Goal: Register for event/course

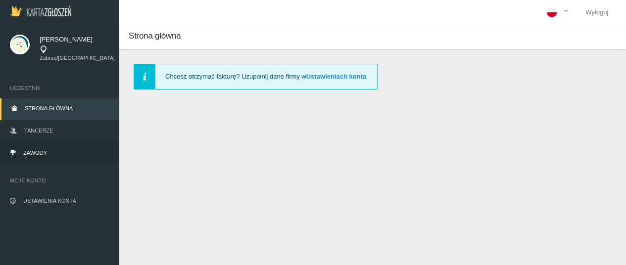
click at [55, 146] on link "Zawody" at bounding box center [59, 154] width 119 height 22
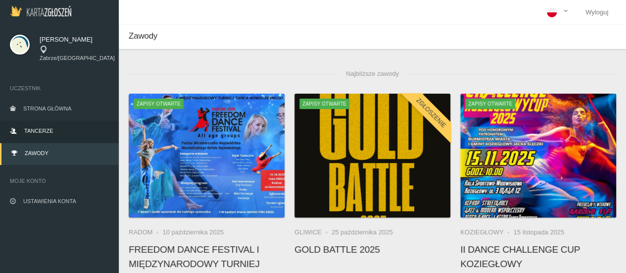
click at [50, 128] on span "Tancerze" at bounding box center [38, 131] width 29 height 6
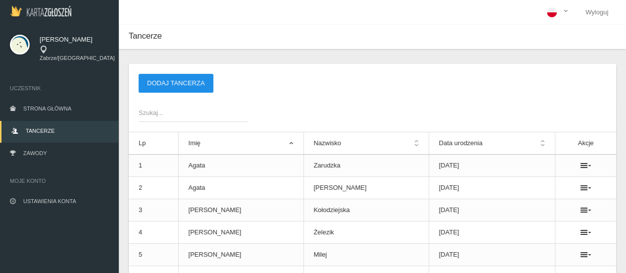
click at [177, 84] on button "Dodaj tancerza" at bounding box center [176, 83] width 75 height 19
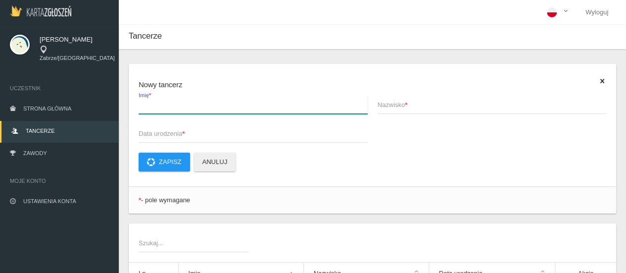
drag, startPoint x: 189, startPoint y: 95, endPoint x: 189, endPoint y: 106, distance: 11.4
click at [189, 96] on input "Imię *" at bounding box center [253, 104] width 229 height 19
type input "Oliwier"
click at [386, 101] on span "Nazwisko *" at bounding box center [487, 105] width 219 height 10
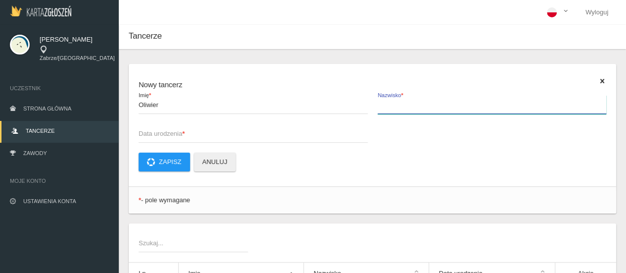
click at [386, 101] on input "Nazwisko *" at bounding box center [492, 104] width 229 height 19
type input "[PERSON_NAME]"
click at [172, 137] on span "Data urodzenia *" at bounding box center [248, 134] width 219 height 10
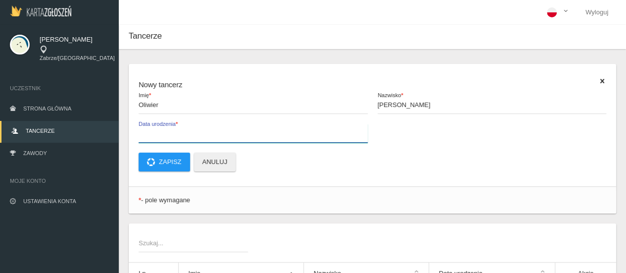
click at [172, 137] on input "Data urodzenia *" at bounding box center [253, 133] width 229 height 19
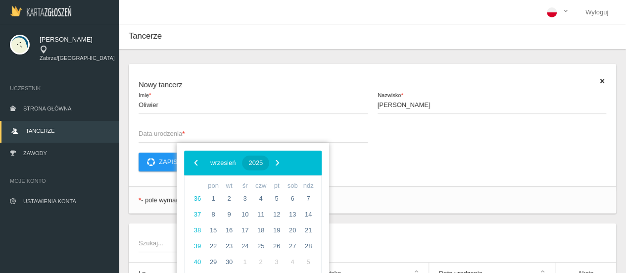
click at [269, 167] on button "2025" at bounding box center [255, 162] width 27 height 15
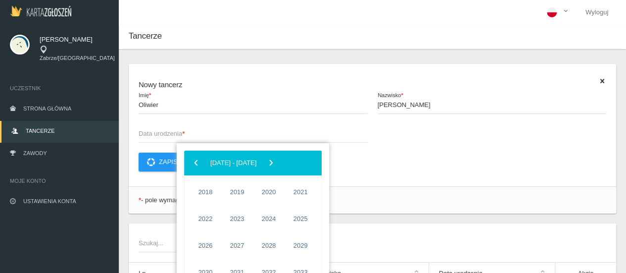
click at [188, 166] on div "‹ ​ [DATE] - [DATE] ​ ›" at bounding box center [253, 162] width 138 height 25
click at [193, 165] on span "‹" at bounding box center [196, 162] width 15 height 15
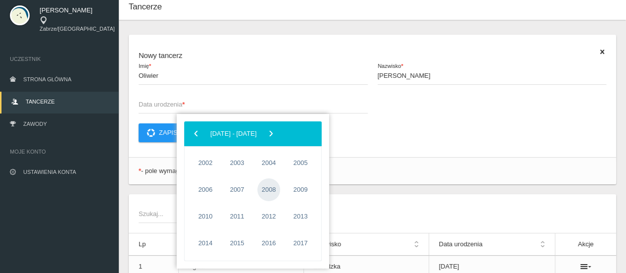
scroll to position [50, 0]
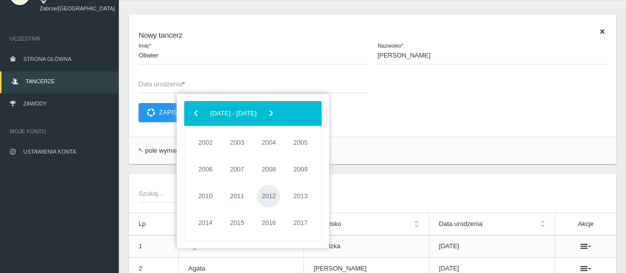
click at [267, 194] on span "2012" at bounding box center [268, 196] width 23 height 23
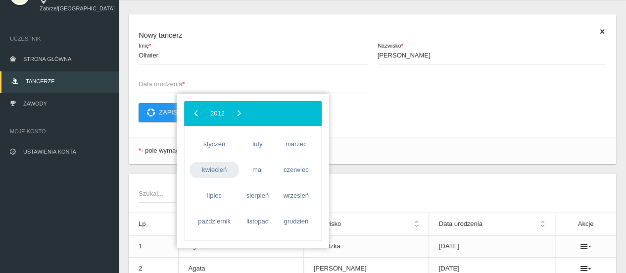
click at [206, 169] on span "kwiecień" at bounding box center [215, 170] width 50 height 16
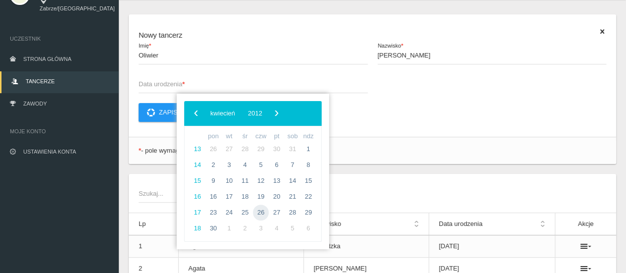
click at [259, 214] on span "26" at bounding box center [261, 212] width 16 height 16
type input "[DATE]"
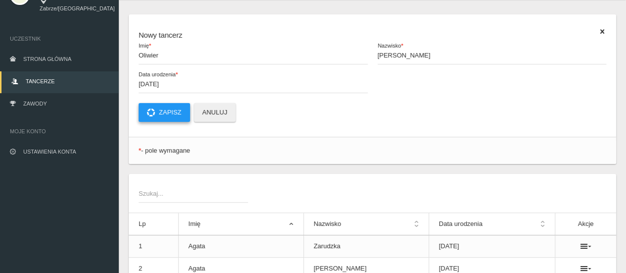
click at [174, 112] on button "Zapisz" at bounding box center [164, 112] width 51 height 19
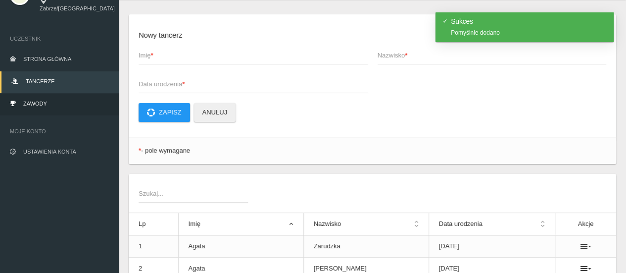
click at [57, 98] on link "Zawody" at bounding box center [59, 105] width 119 height 22
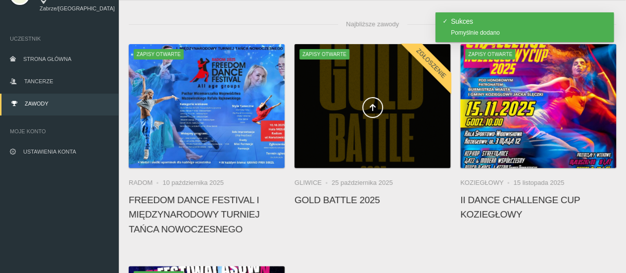
click at [375, 118] on div at bounding box center [373, 106] width 156 height 124
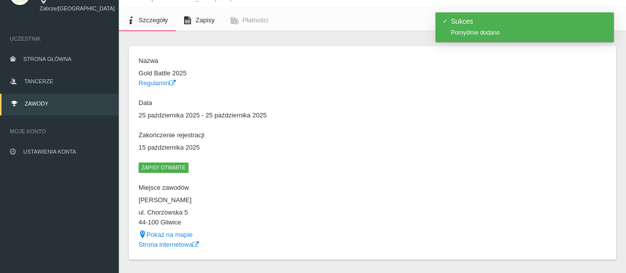
click at [200, 19] on span "Zapisy" at bounding box center [205, 19] width 19 height 7
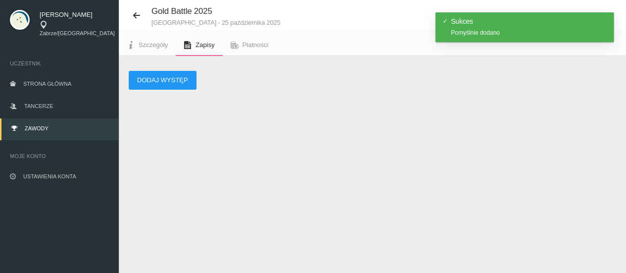
scroll to position [25, 0]
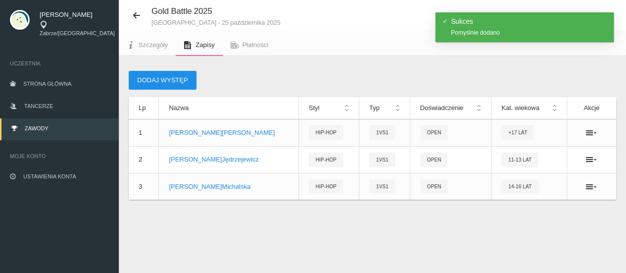
click at [162, 81] on button "Dodaj występ" at bounding box center [163, 80] width 68 height 19
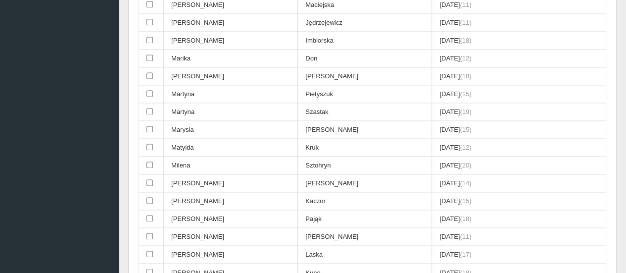
scroll to position [817, 0]
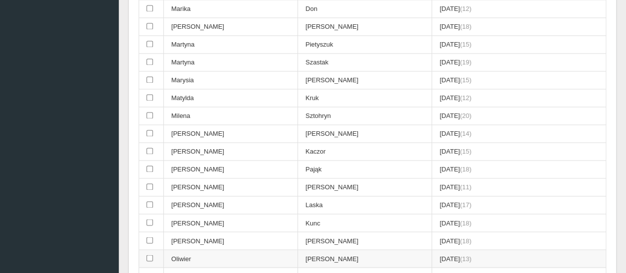
click at [147, 254] on input "checkbox" at bounding box center [150, 257] width 6 height 6
checkbox input "true"
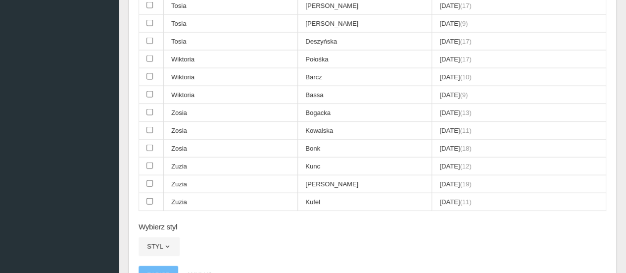
scroll to position [1213, 0]
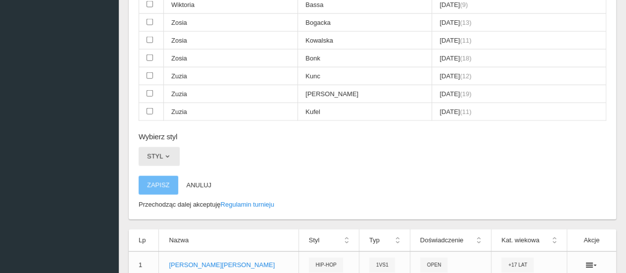
click at [155, 147] on button "Styl" at bounding box center [159, 156] width 41 height 19
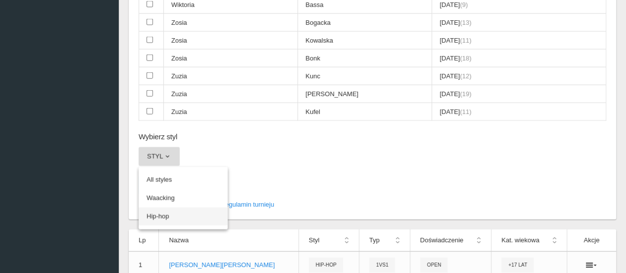
click at [168, 207] on link "Hip-hop" at bounding box center [183, 216] width 89 height 18
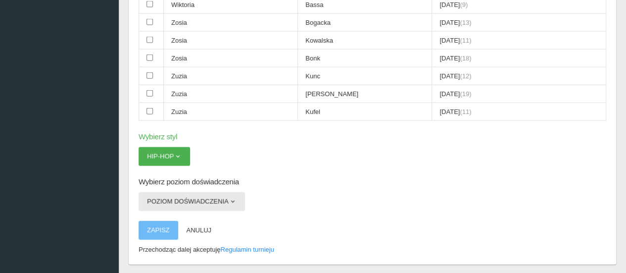
click at [168, 192] on button "Poziom doświadczenia" at bounding box center [192, 201] width 106 height 19
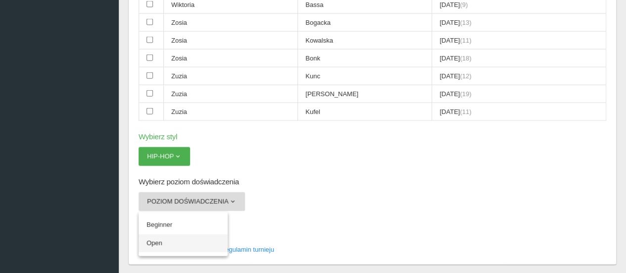
click at [167, 234] on link "Open" at bounding box center [183, 243] width 89 height 18
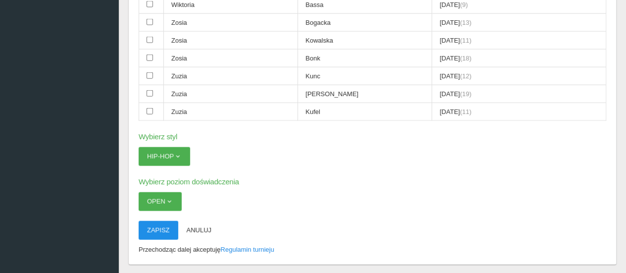
click at [159, 221] on button "Zapisz" at bounding box center [159, 230] width 40 height 19
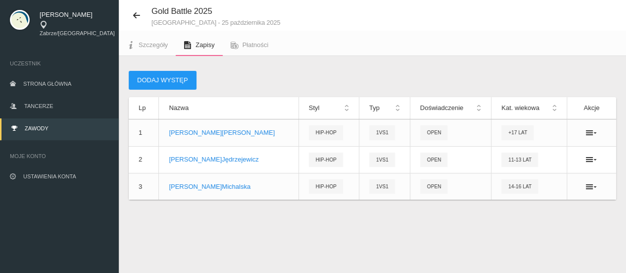
scroll to position [25, 0]
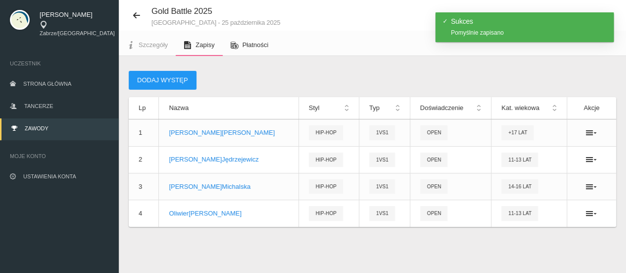
click at [252, 44] on span "Płatności" at bounding box center [256, 44] width 26 height 7
